Goal: Information Seeking & Learning: Learn about a topic

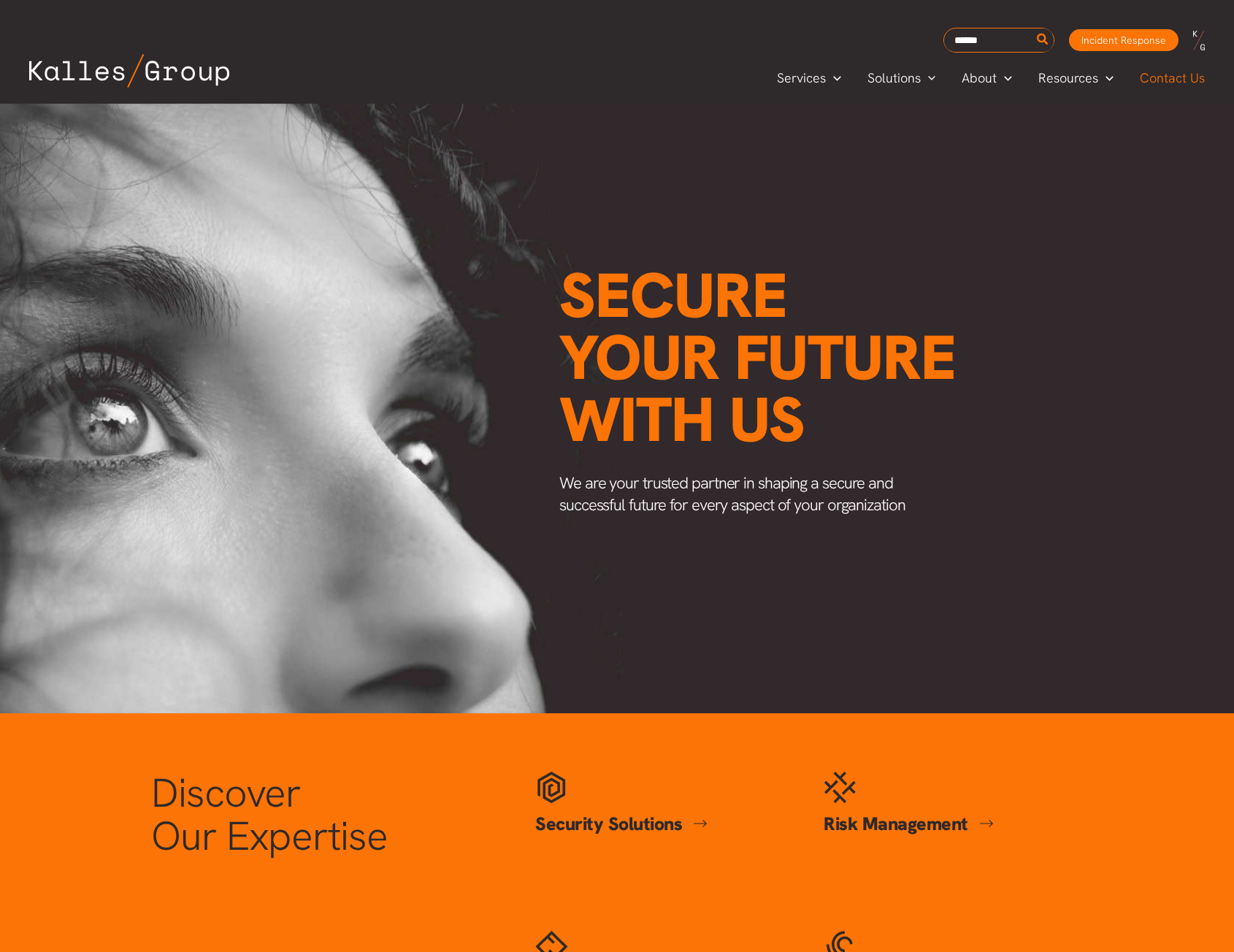
click at [1167, 76] on span "Contact Us" at bounding box center [1172, 78] width 65 height 21
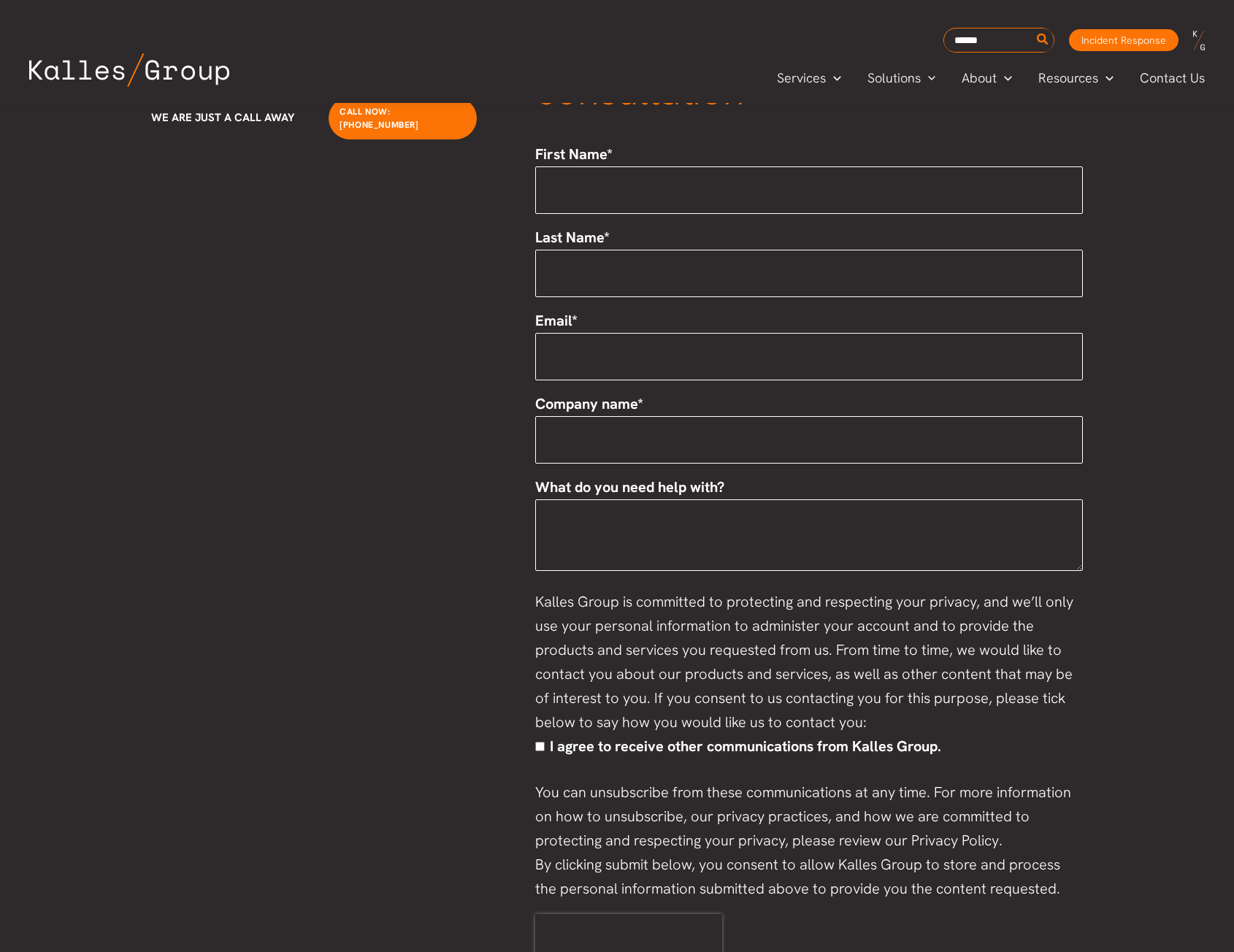
scroll to position [201, 0]
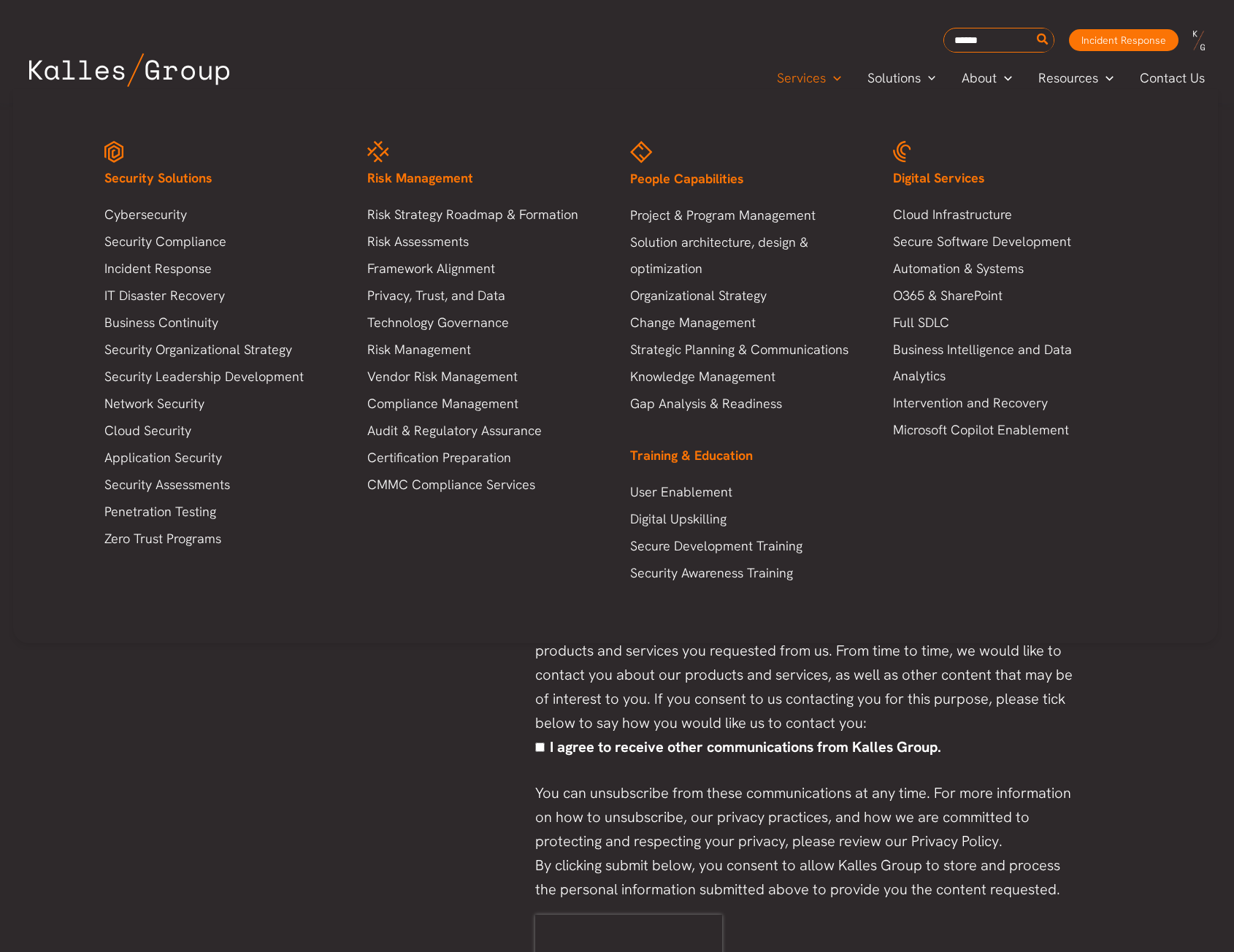
click at [835, 83] on span "Menu Toggle" at bounding box center [833, 78] width 15 height 17
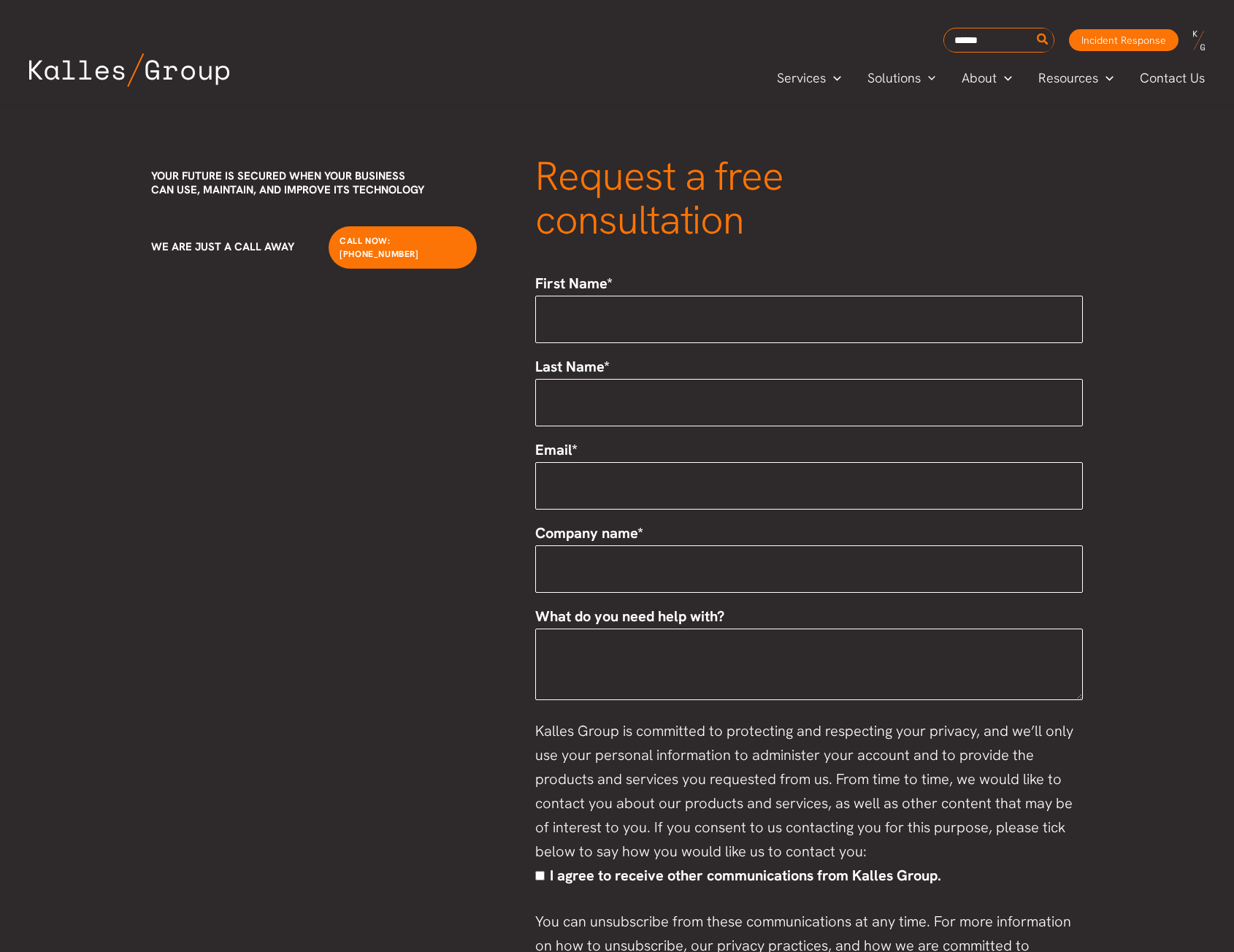
scroll to position [0, 0]
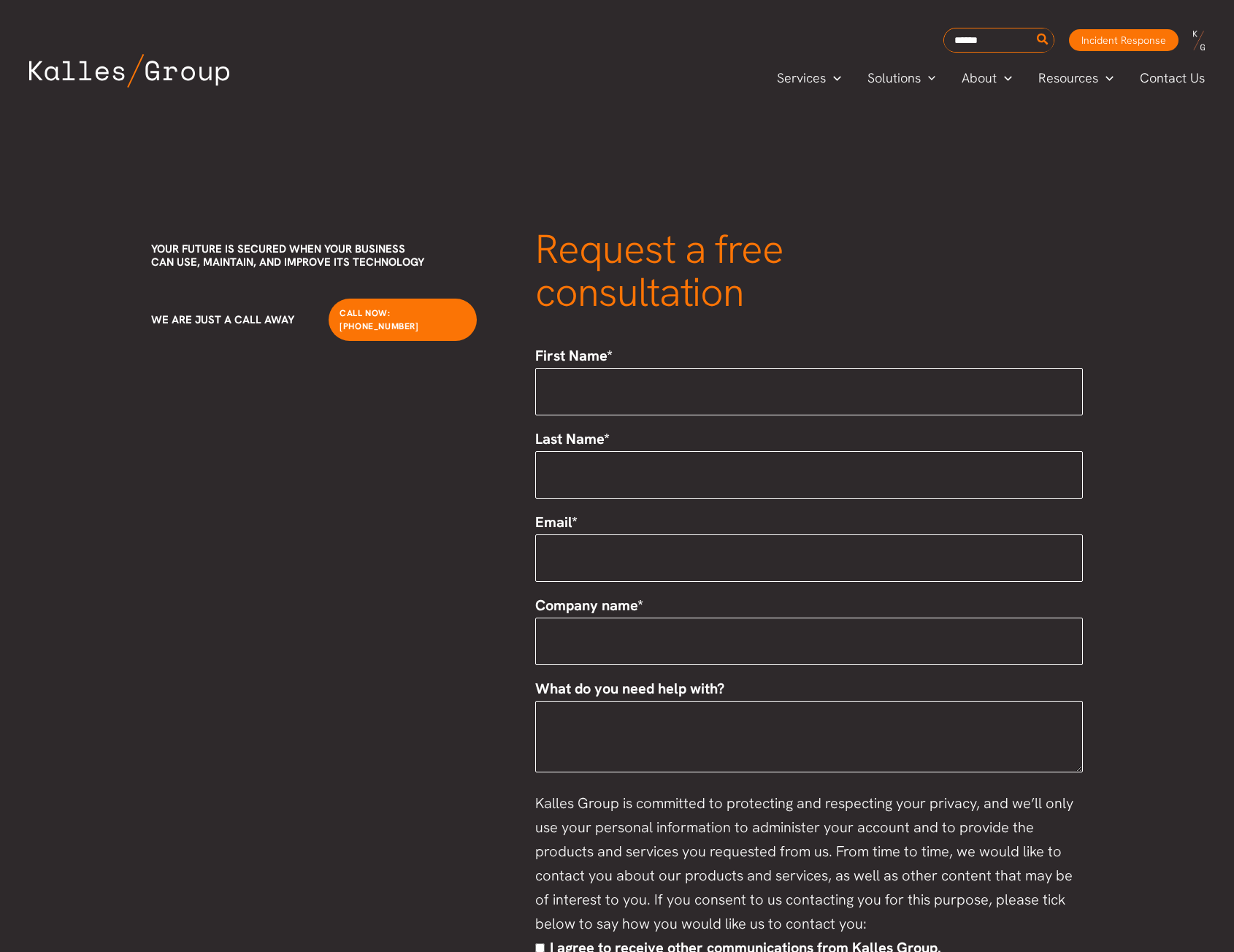
click at [192, 78] on img at bounding box center [129, 71] width 200 height 34
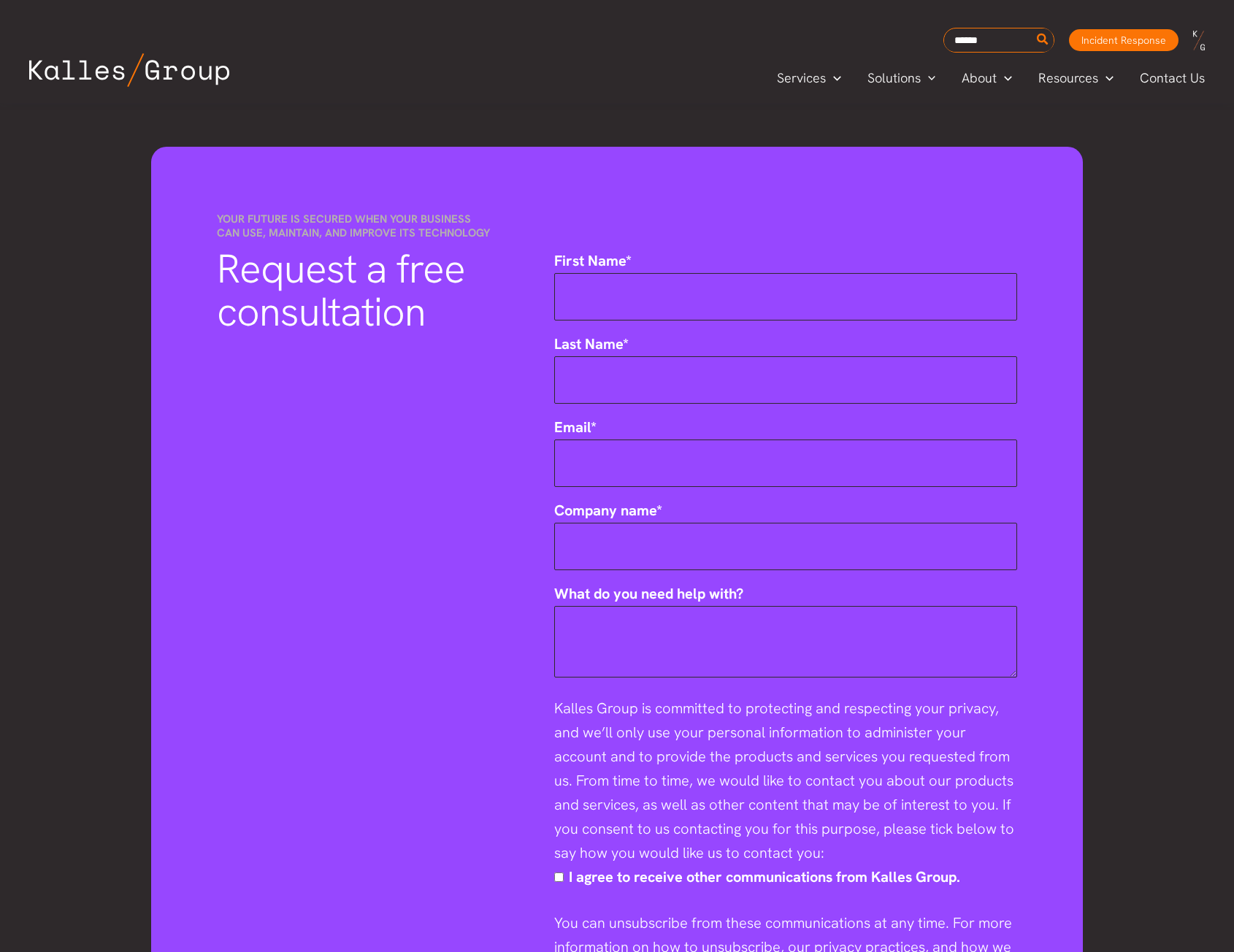
scroll to position [657, 0]
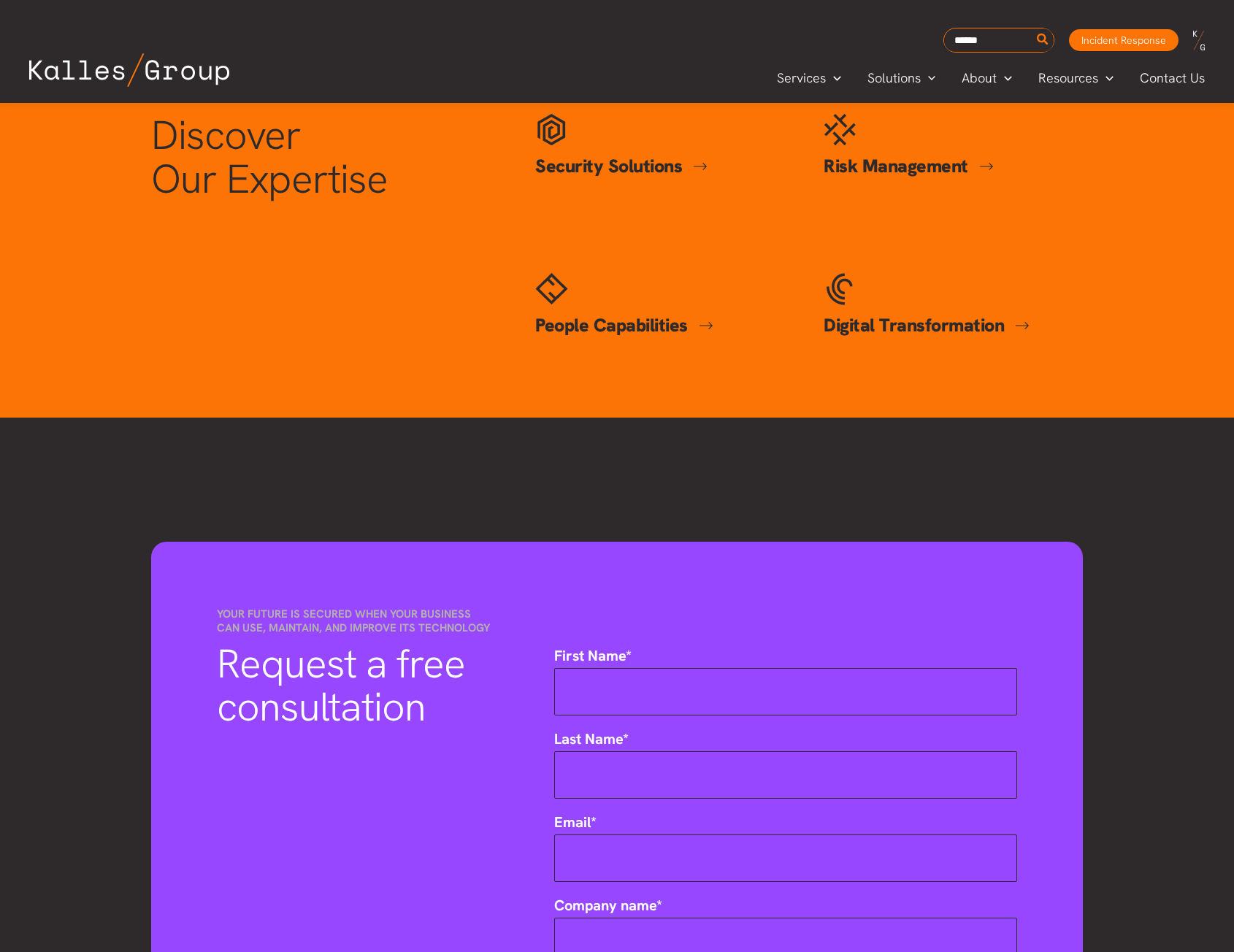
click at [646, 159] on link "Security Solutions" at bounding box center [621, 166] width 172 height 24
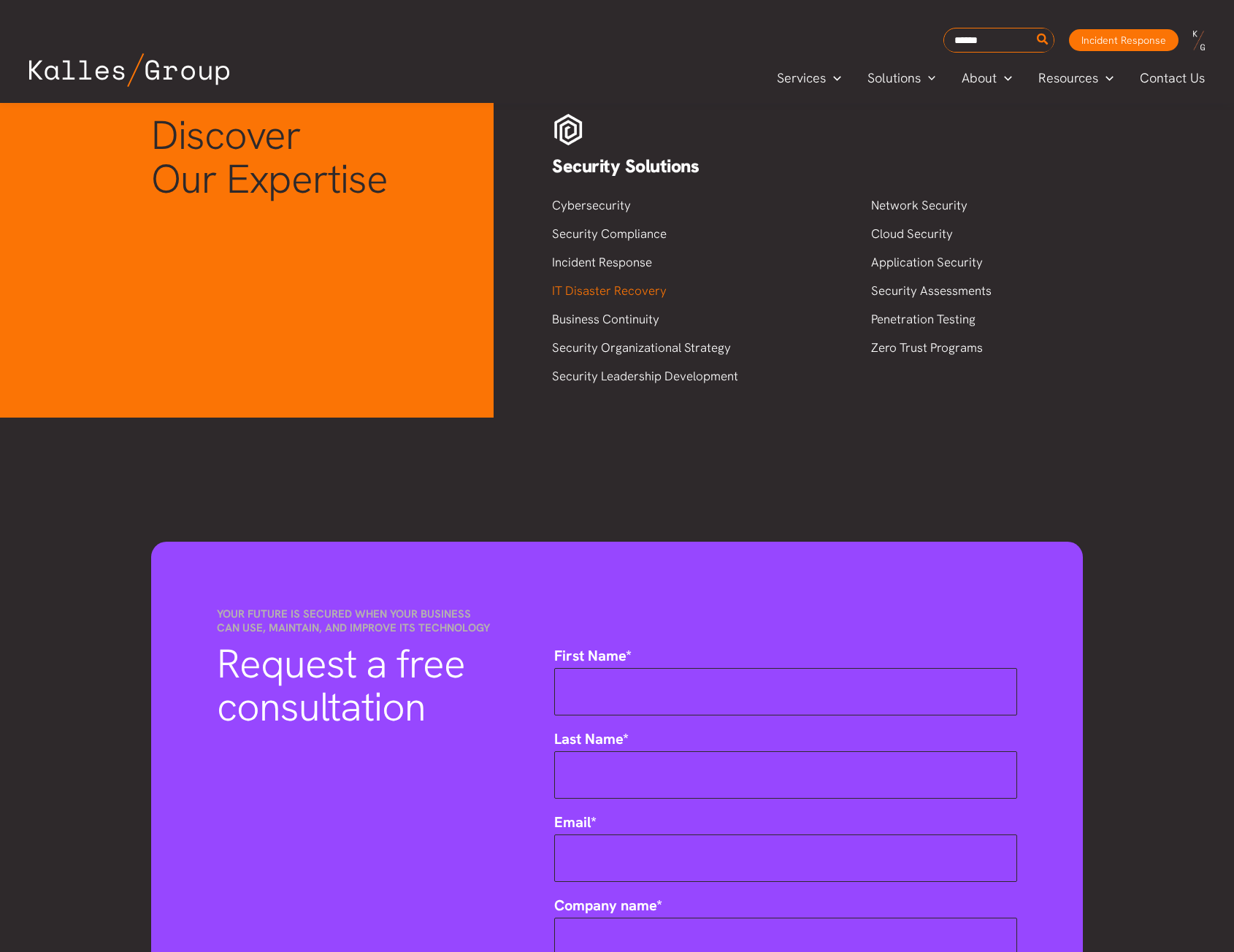
click at [631, 289] on link "IT Disaster Recovery" at bounding box center [609, 290] width 115 height 16
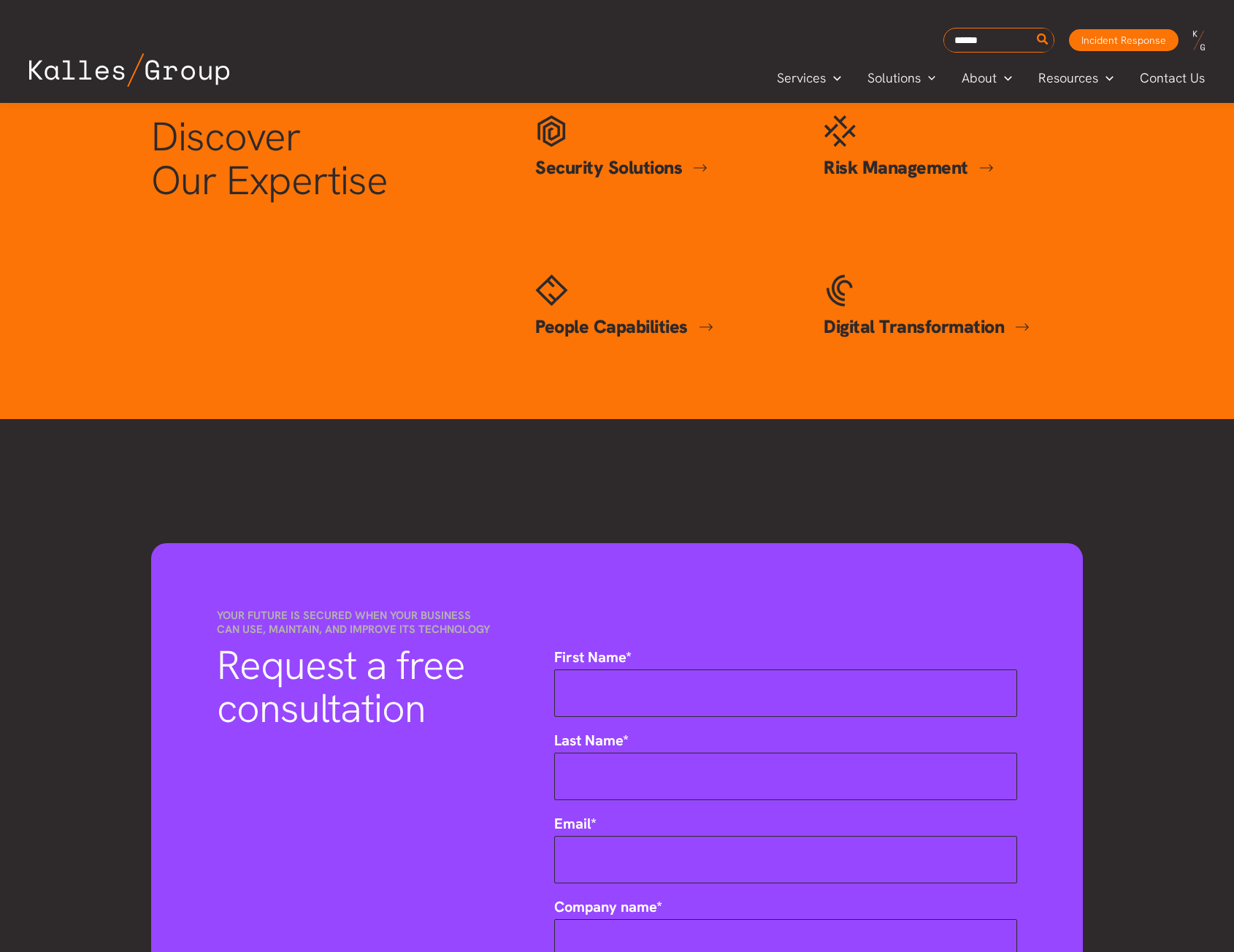
scroll to position [0, 1792]
